Goal: Transaction & Acquisition: Subscribe to service/newsletter

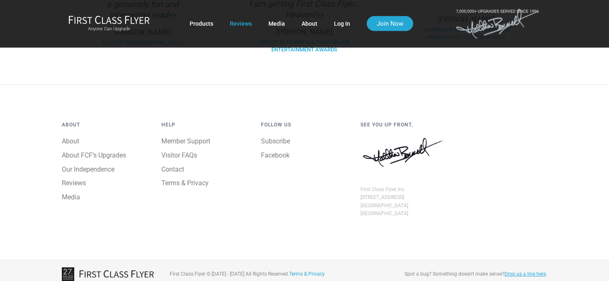
scroll to position [754, 0]
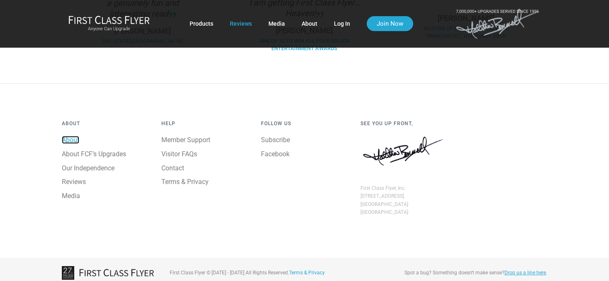
click at [74, 136] on link "About" at bounding box center [70, 140] width 17 height 8
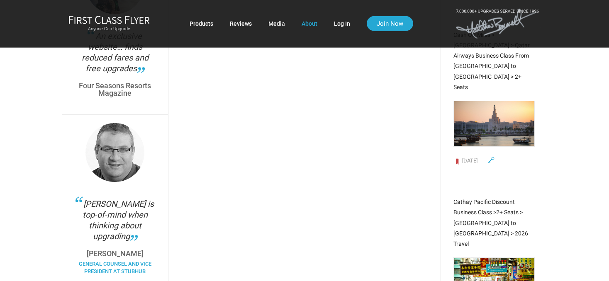
scroll to position [1669, 0]
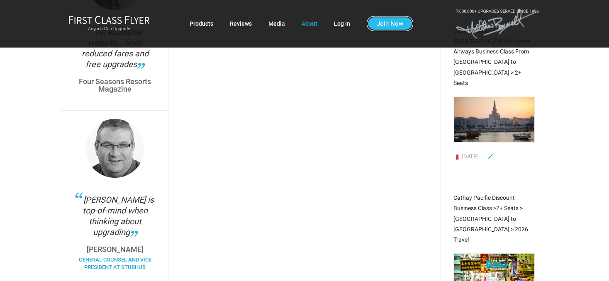
click at [383, 26] on link "Join Now" at bounding box center [390, 23] width 46 height 15
